Goal: Task Accomplishment & Management: Complete application form

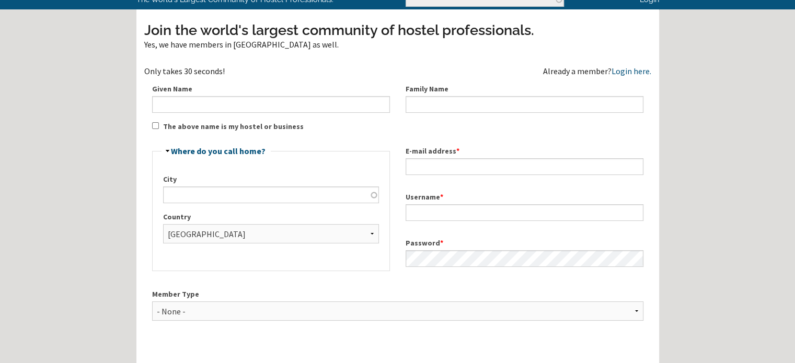
scroll to position [51, 0]
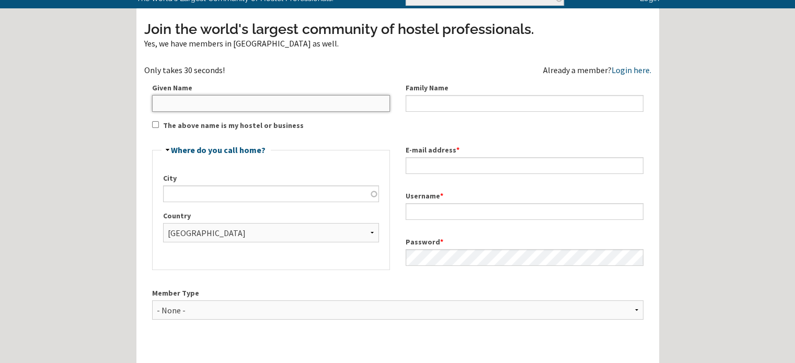
click at [232, 101] on input "Given Name" at bounding box center [271, 103] width 238 height 17
type input "ANUJ"
type input "KUMAR"
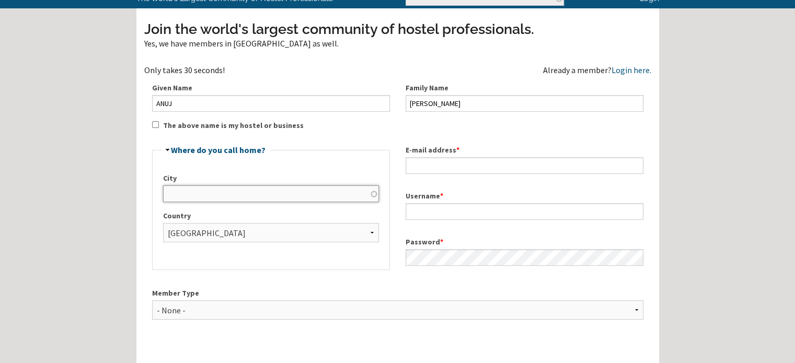
type input "Jind"
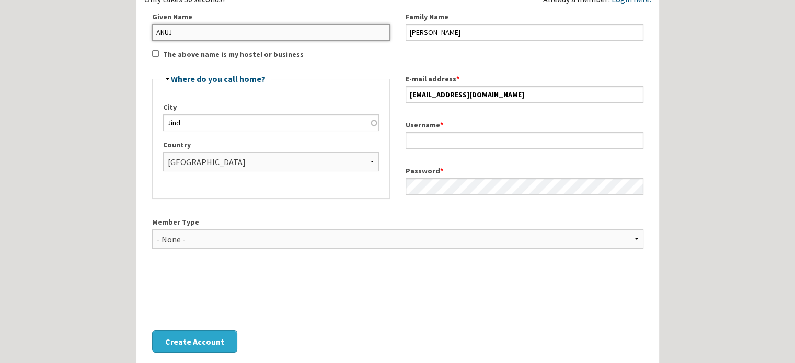
scroll to position [124, 0]
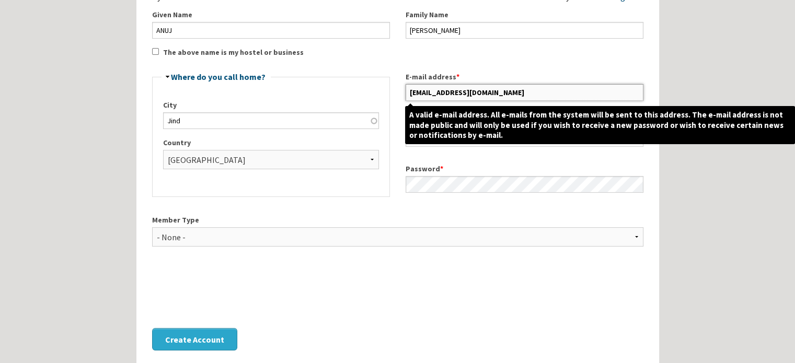
click at [429, 94] on input "Kanuj0011223344@gmail.com" at bounding box center [525, 92] width 238 height 17
paste input "teamnomadnexus"
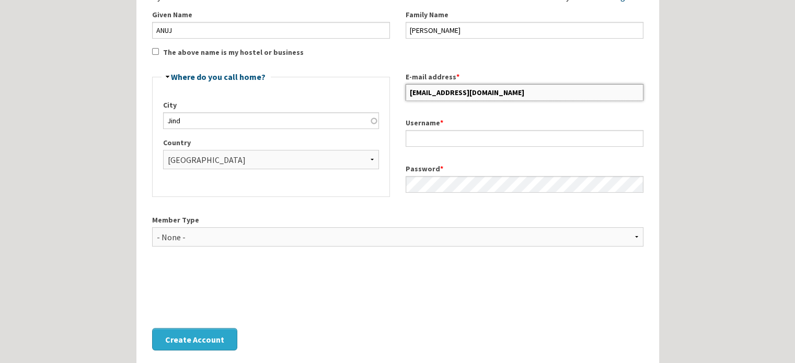
type input "teamnomadnexus@gmail.com"
click at [240, 128] on div "City Jind Country - None - Afghanistan Åland Islands Albania Algeria American S…" at bounding box center [271, 139] width 216 height 78
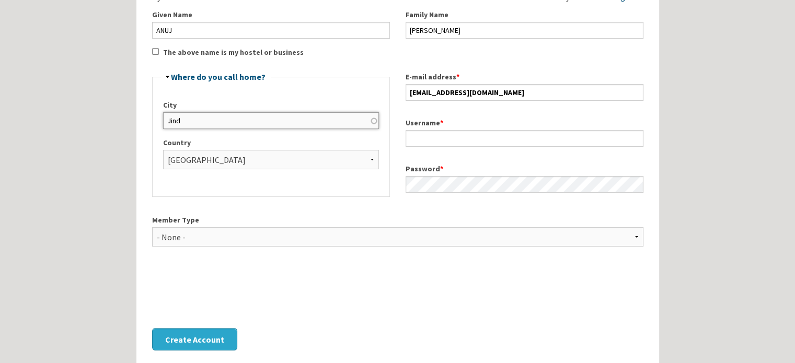
click at [240, 128] on input "Jind" at bounding box center [271, 120] width 216 height 17
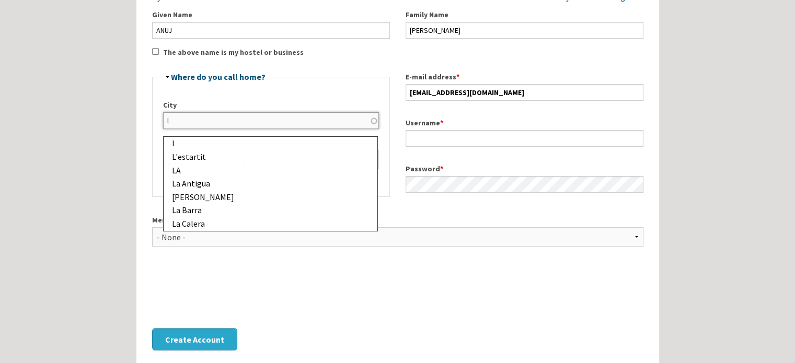
type input "Luxembourg"
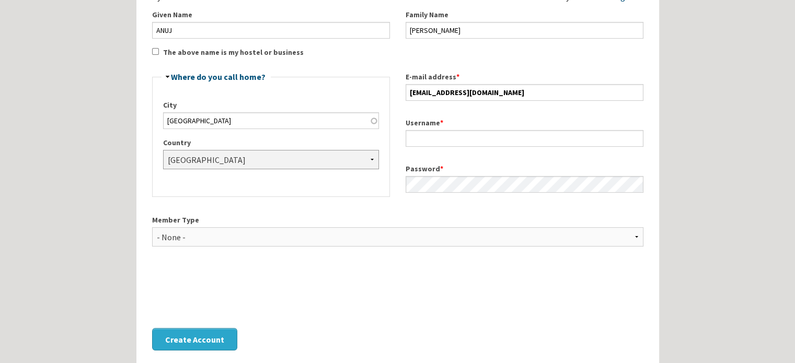
click at [209, 158] on select "- None - Afghanistan Åland Islands Albania Algeria American Samoa Andorra Angol…" at bounding box center [271, 159] width 216 height 19
select select "987"
click at [163, 150] on select "- None - Afghanistan Åland Islands Albania Algeria American Samoa Andorra Angol…" at bounding box center [271, 159] width 216 height 19
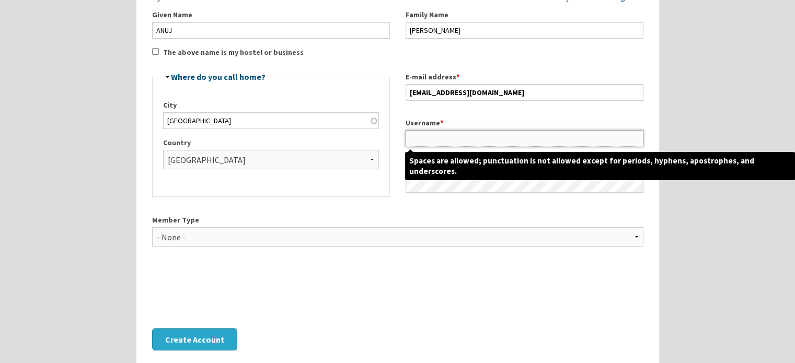
click at [430, 135] on input "Username *" at bounding box center [525, 138] width 238 height 17
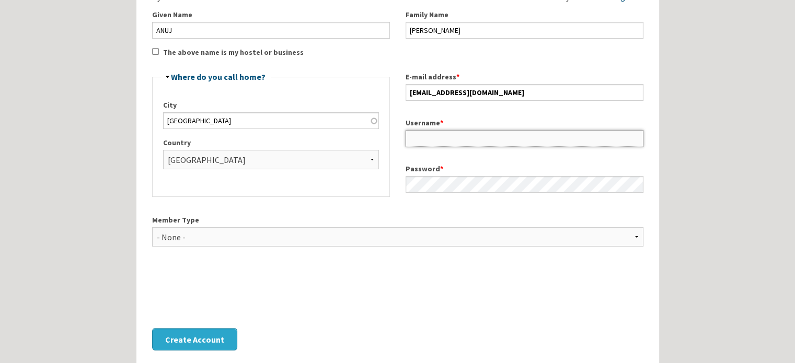
type input "ANUJ"
click at [168, 230] on select "- None - Hostel Owner Hostel Manager Hostel Investor Hostel Staff Hostel Volunt…" at bounding box center [397, 236] width 491 height 19
click at [195, 240] on select "- None - Hostel Owner Hostel Manager Hostel Investor Hostel Staff Hostel Volunt…" at bounding box center [397, 236] width 491 height 19
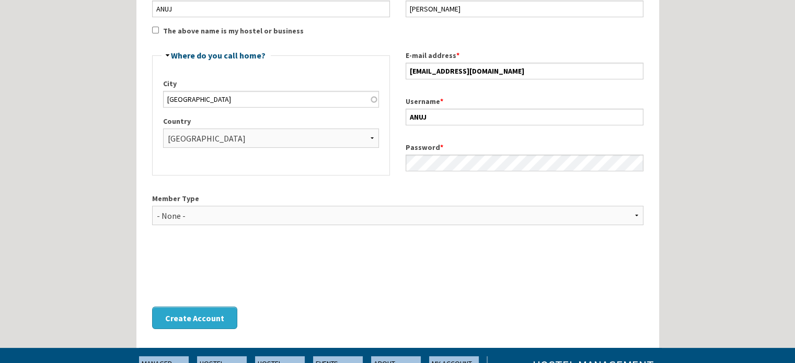
scroll to position [146, 0]
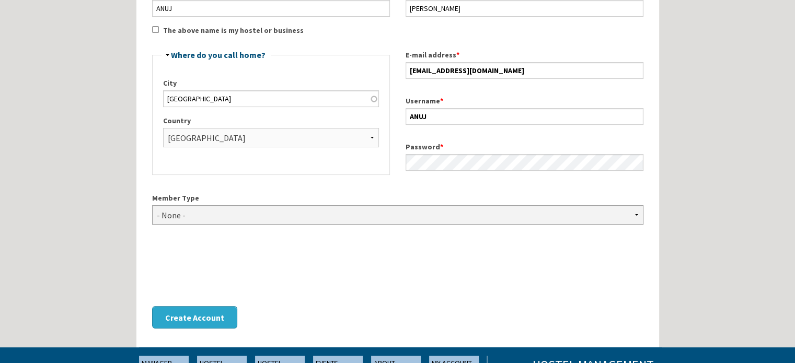
click at [209, 219] on select "- None - Hostel Owner Hostel Manager Hostel Investor Hostel Staff Hostel Volunt…" at bounding box center [397, 214] width 491 height 19
select select "1426"
click at [152, 205] on select "- None - Hostel Owner Hostel Manager Hostel Investor Hostel Staff Hostel Volunt…" at bounding box center [397, 214] width 491 height 19
click at [188, 320] on button "Create Account" at bounding box center [194, 317] width 85 height 22
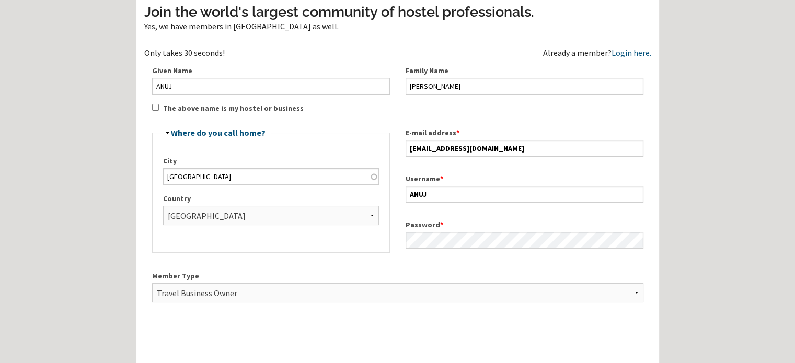
scroll to position [69, 0]
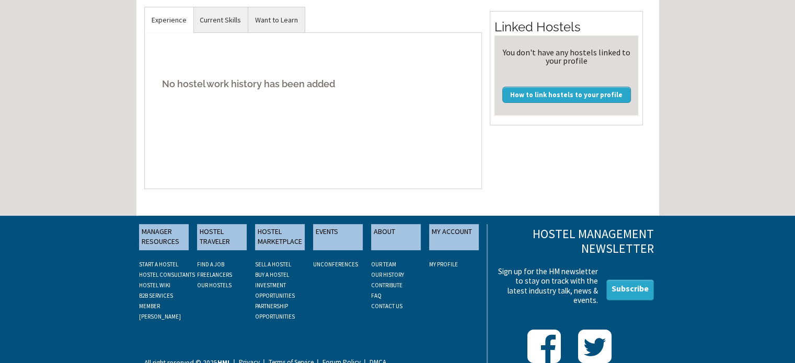
scroll to position [307, 0]
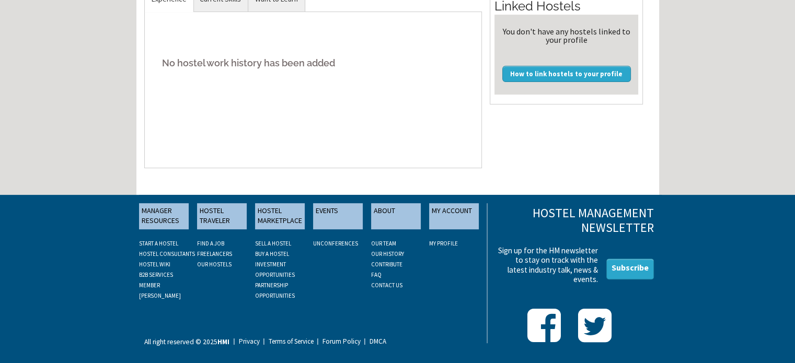
click at [278, 286] on link "PARTNERSHIP OPPORTUNITIES" at bounding box center [275, 291] width 40 height 18
